Goal: Task Accomplishment & Management: Manage account settings

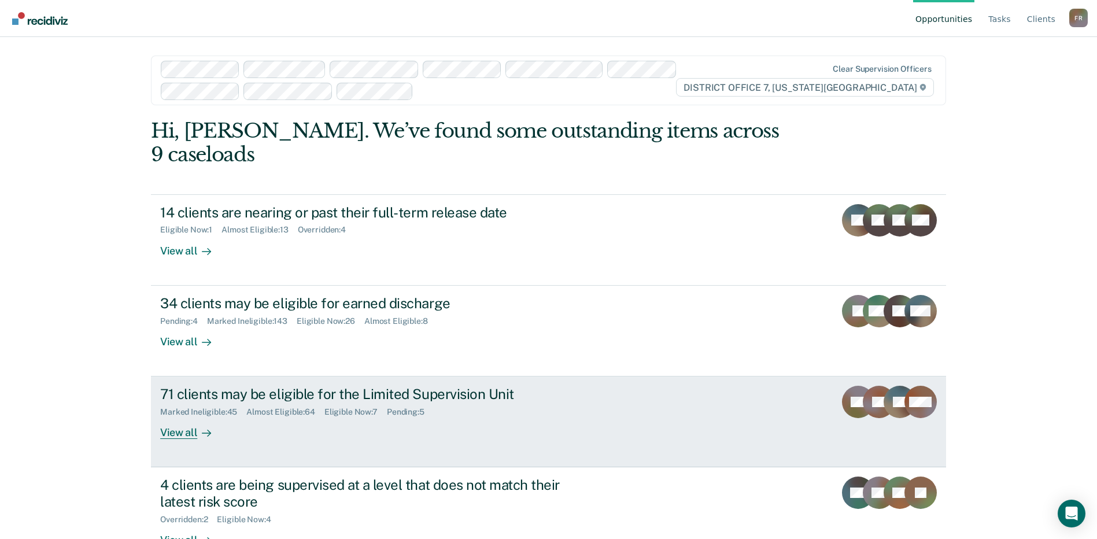
click at [329, 401] on div "71 clients may be eligible for the Limited Supervision Unit Marked Ineligible :…" at bounding box center [377, 412] width 434 height 53
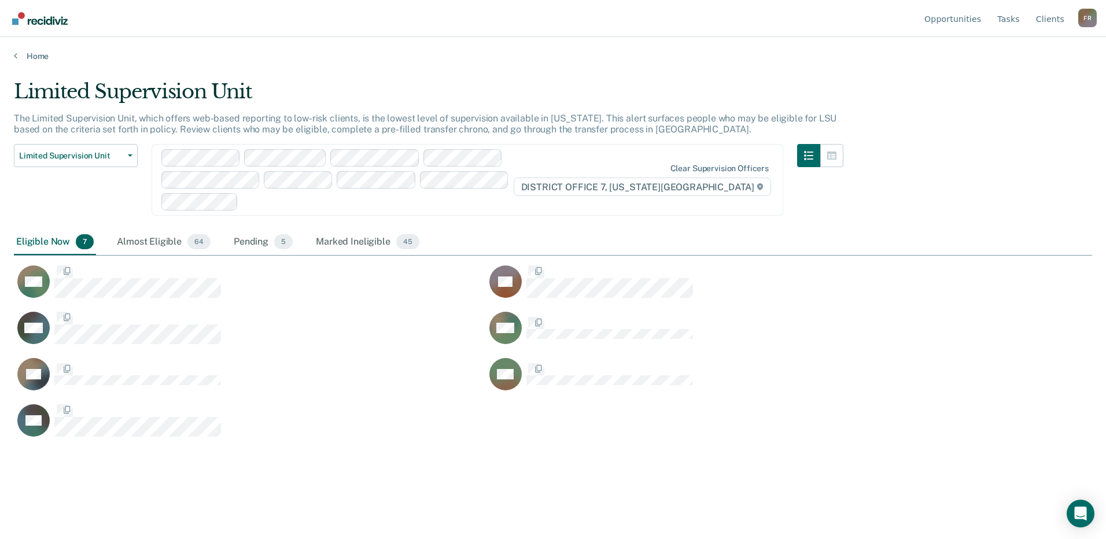
scroll to position [364, 1070]
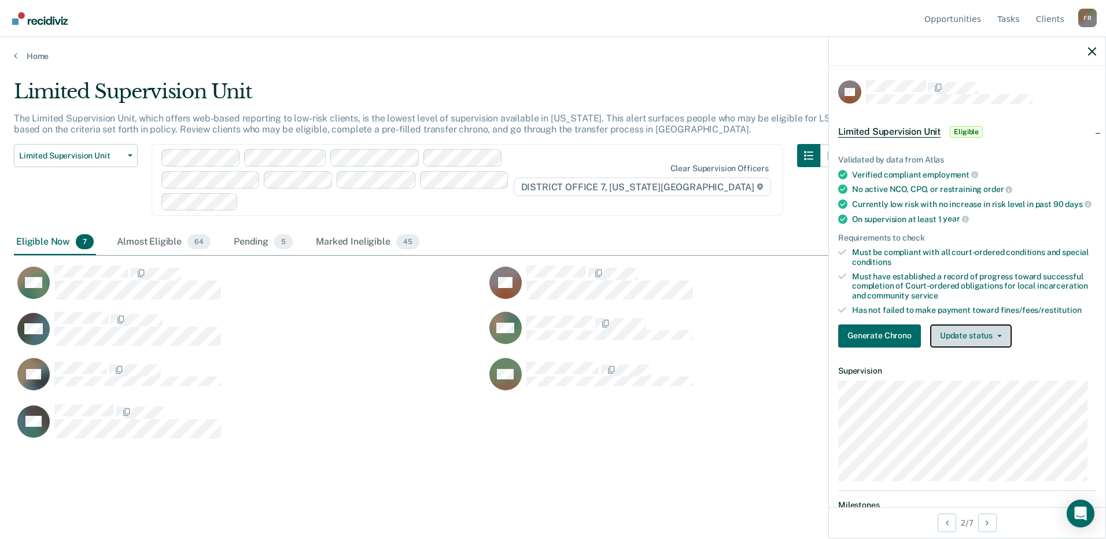
click at [961, 348] on button "Update status" at bounding box center [971, 335] width 82 height 23
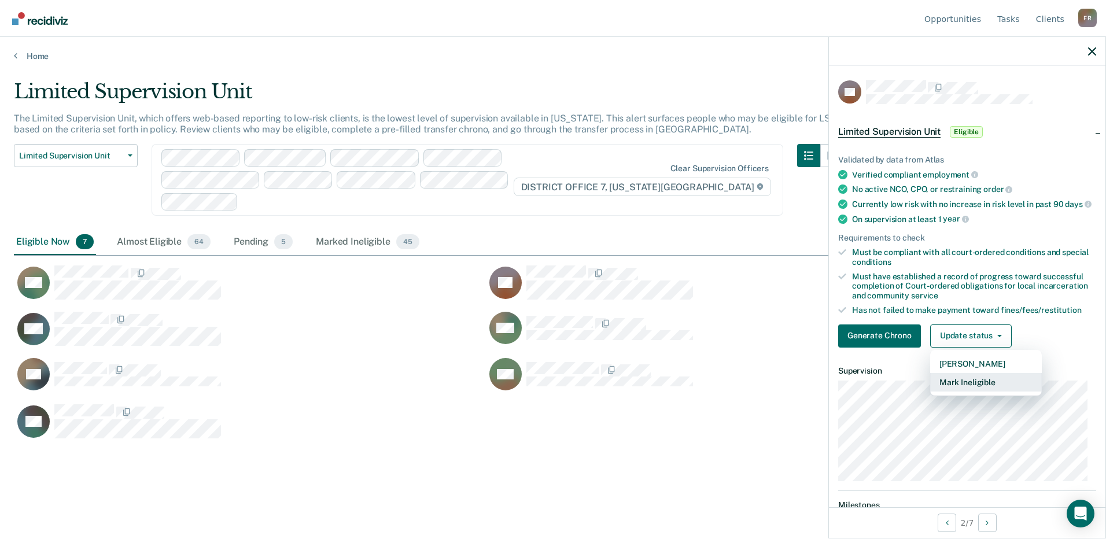
click at [962, 389] on button "Mark Ineligible" at bounding box center [986, 382] width 112 height 19
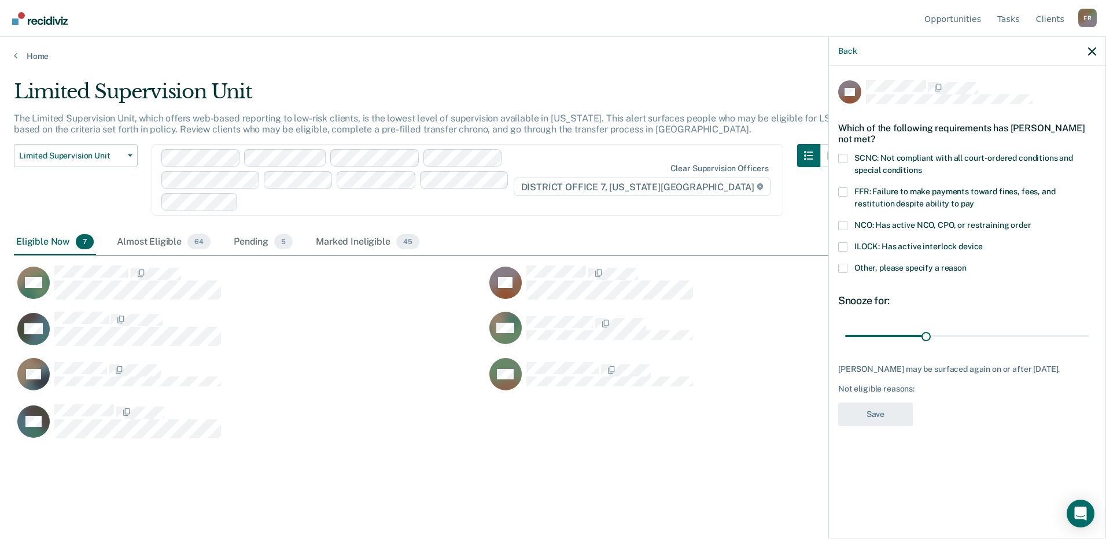
click at [871, 159] on span "SCNC: Not compliant with all court-ordered conditions and special conditions" at bounding box center [963, 163] width 219 height 21
click at [921, 166] on input "SCNC: Not compliant with all court-ordered conditions and special conditions" at bounding box center [921, 166] width 0 height 0
click at [871, 191] on span "FFR: Failure to make payments toward fines, fees, and restitution despite abili…" at bounding box center [954, 197] width 201 height 21
click at [974, 200] on input "FFR: Failure to make payments toward fines, fees, and restitution despite abili…" at bounding box center [974, 200] width 0 height 0
click at [862, 266] on span "Other, please specify a reason" at bounding box center [910, 267] width 112 height 9
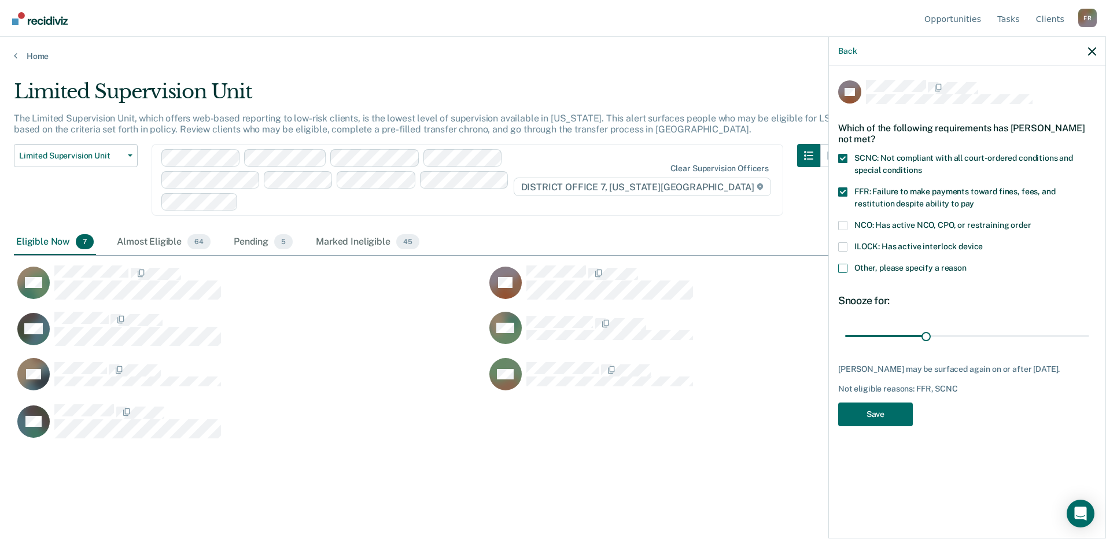
click at [967, 264] on input "Other, please specify a reason" at bounding box center [967, 264] width 0 height 0
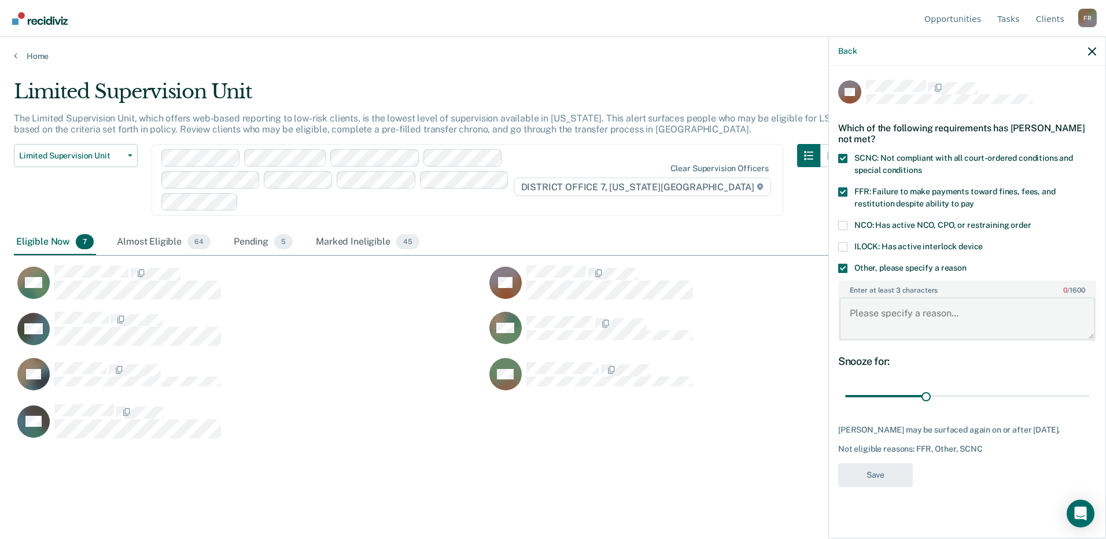
click at [900, 316] on textarea "Enter at least 3 characters 0 / 1600" at bounding box center [967, 318] width 256 height 43
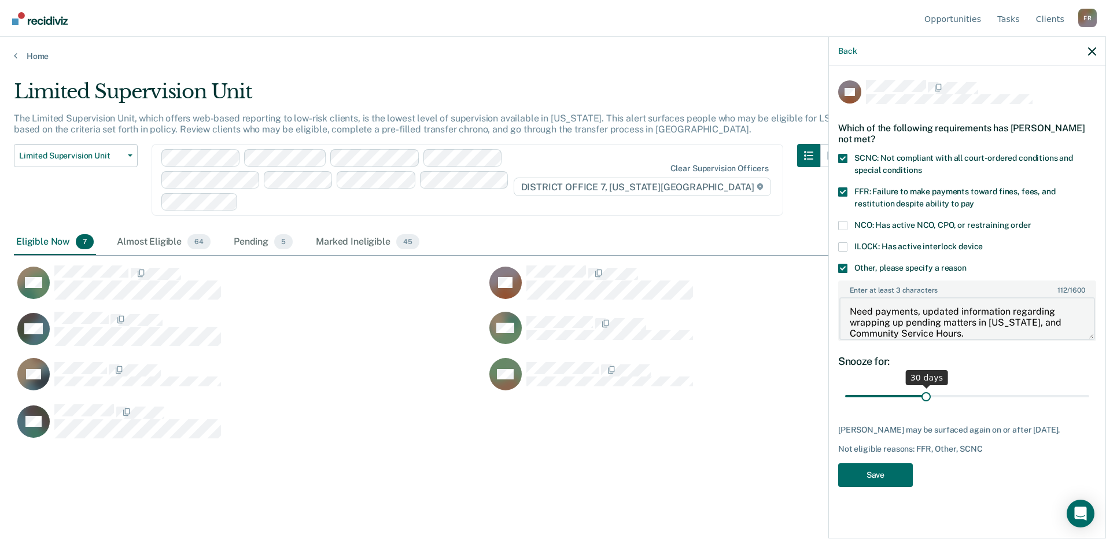
type textarea "Need payments, updated information regarding wrapping up pending matters in [US…"
drag, startPoint x: 927, startPoint y: 393, endPoint x: 1108, endPoint y: 383, distance: 180.7
type input "90"
click at [1089, 386] on input "range" at bounding box center [967, 396] width 244 height 20
click at [1052, 320] on textarea "Need payments, updated information regarding wrapping up pending matters in [US…" at bounding box center [967, 318] width 256 height 43
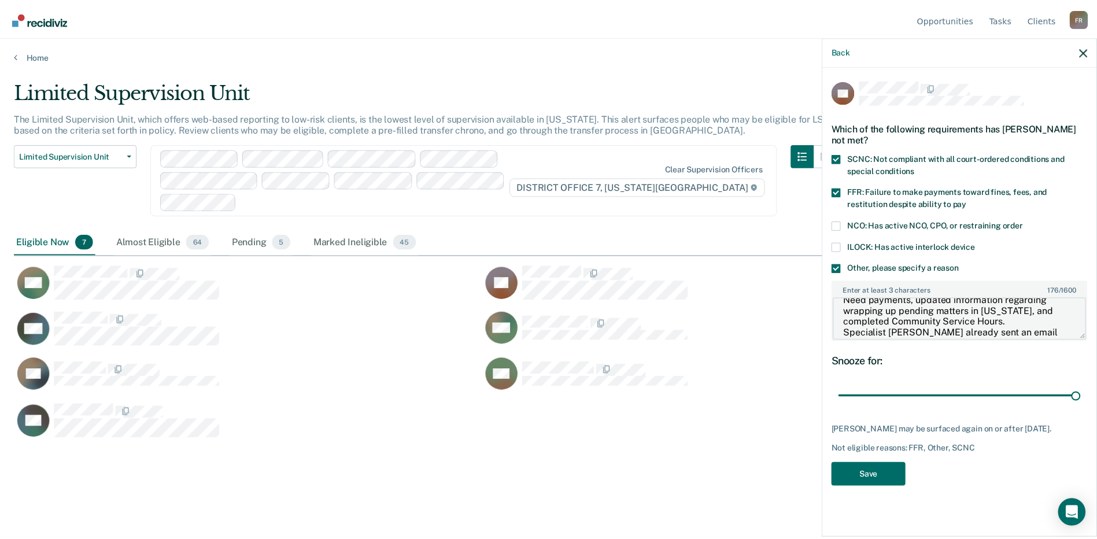
scroll to position [24, 0]
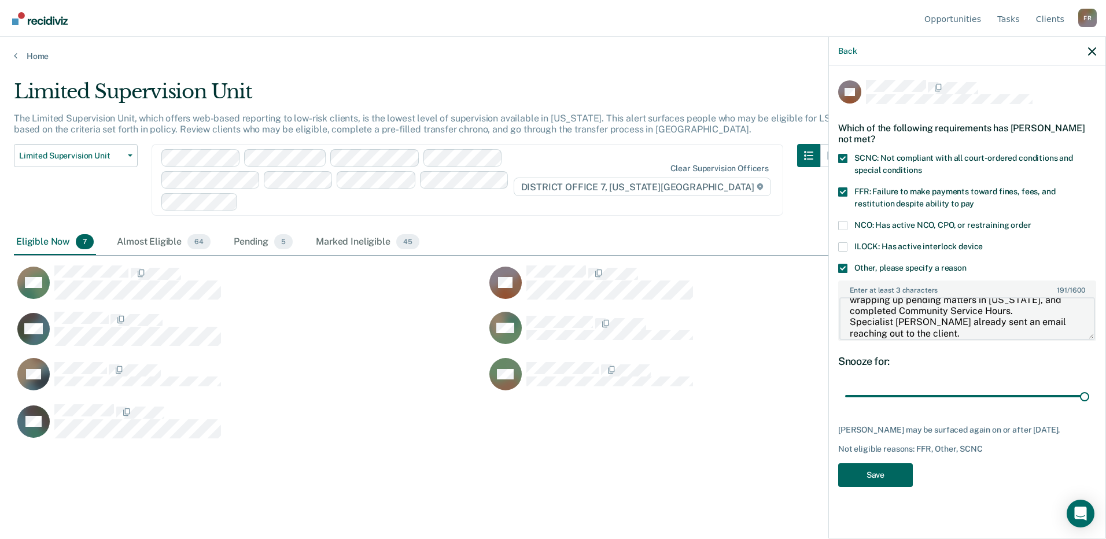
type textarea "Need payments, updated information regarding wrapping up pending matters in [US…"
click at [887, 473] on button "Save" at bounding box center [875, 475] width 75 height 24
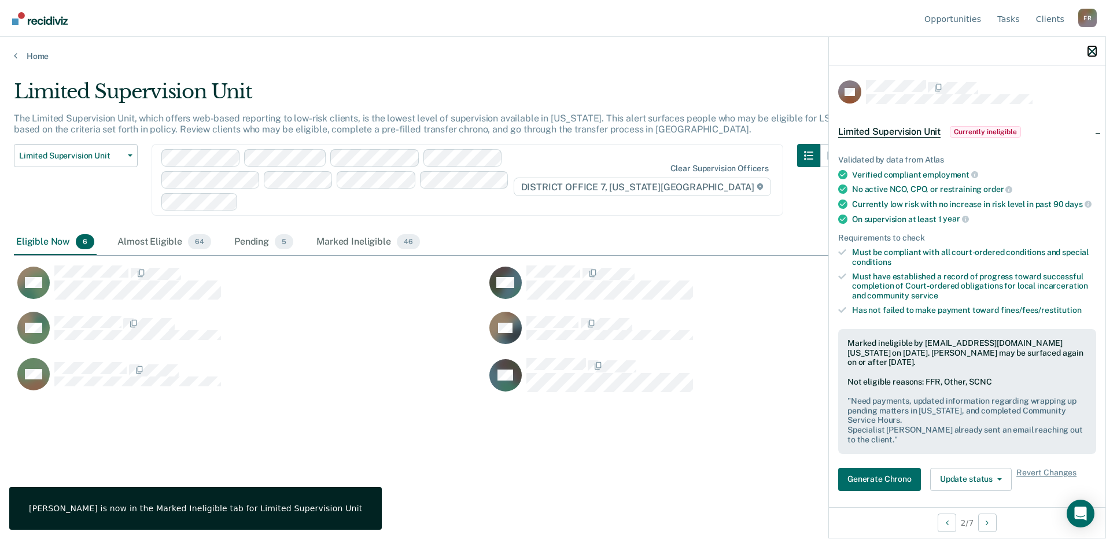
click at [1093, 50] on icon "button" at bounding box center [1092, 51] width 8 height 8
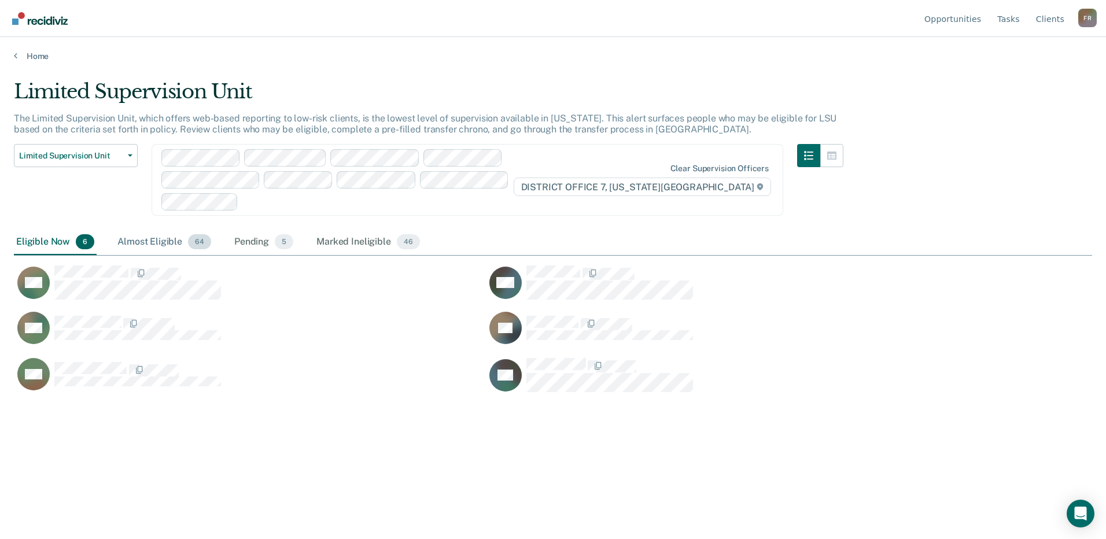
click at [152, 242] on div "Almost Eligible 64" at bounding box center [164, 242] width 98 height 25
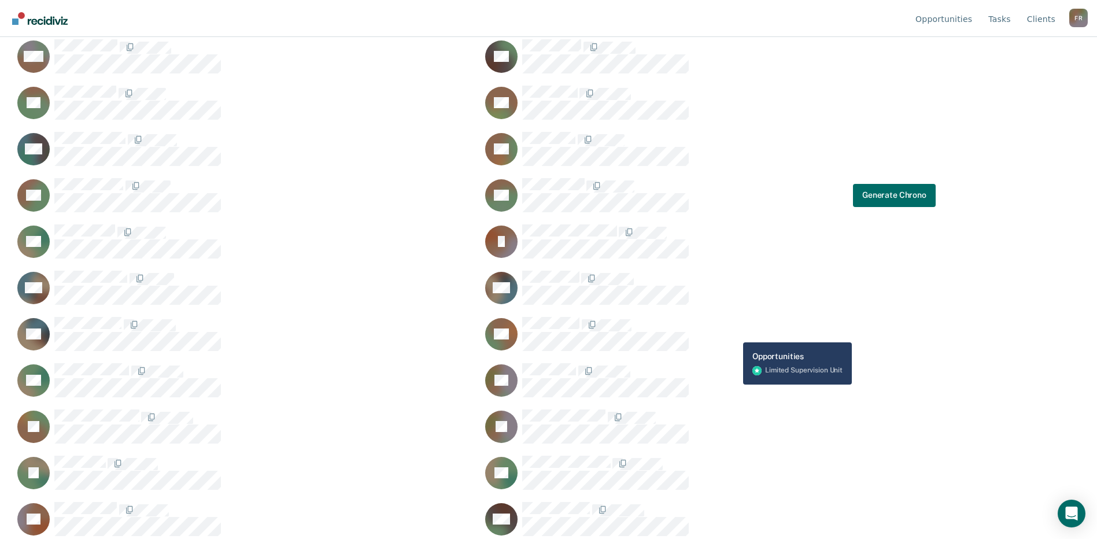
scroll to position [521, 0]
